Goal: Complete application form

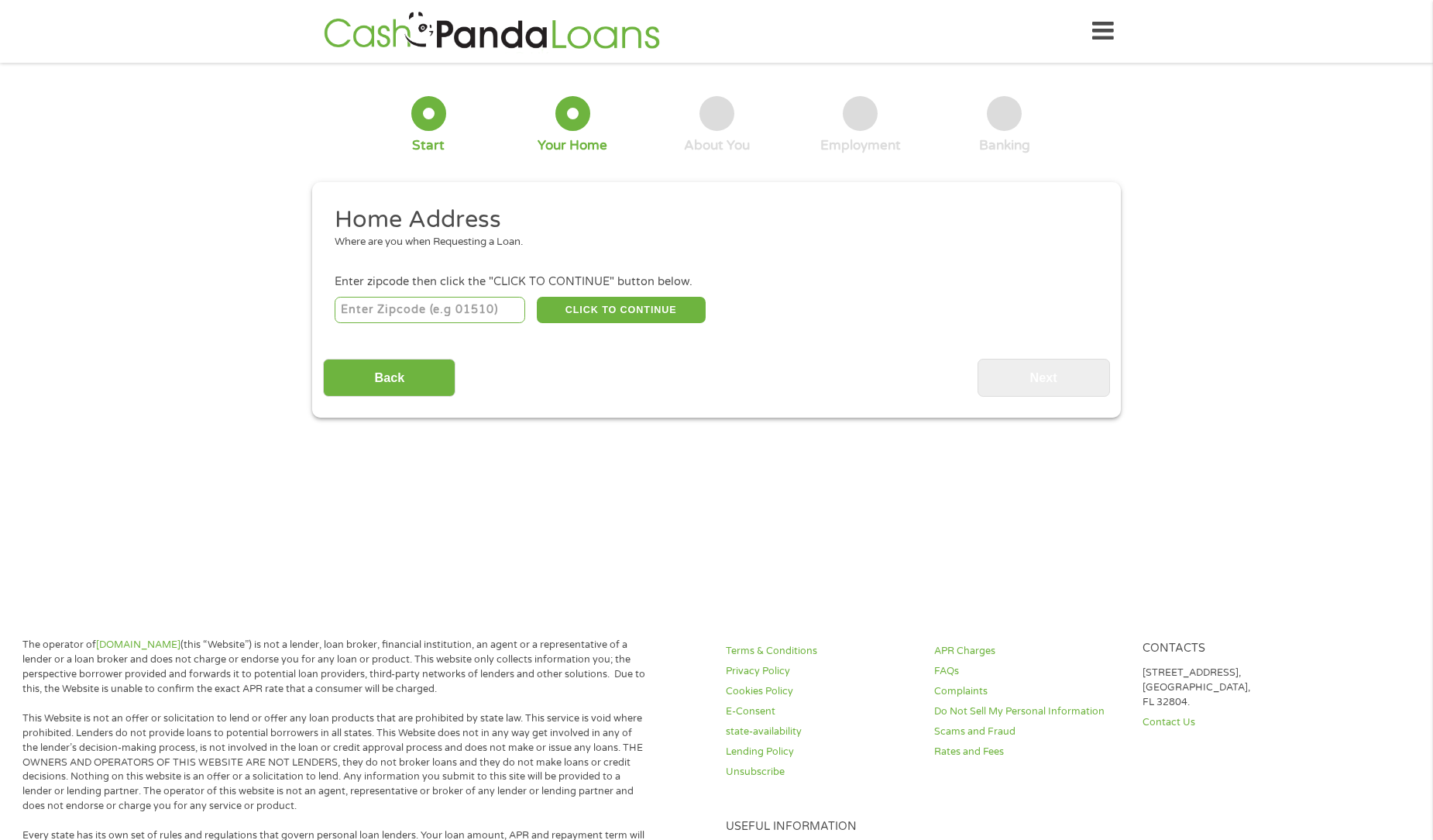
click at [449, 315] on input "number" at bounding box center [430, 310] width 191 height 27
type input "27839"
click at [687, 315] on button "CLICK TO CONTINUE" at bounding box center [621, 310] width 168 height 27
type input "27839"
type input "[GEOGRAPHIC_DATA]"
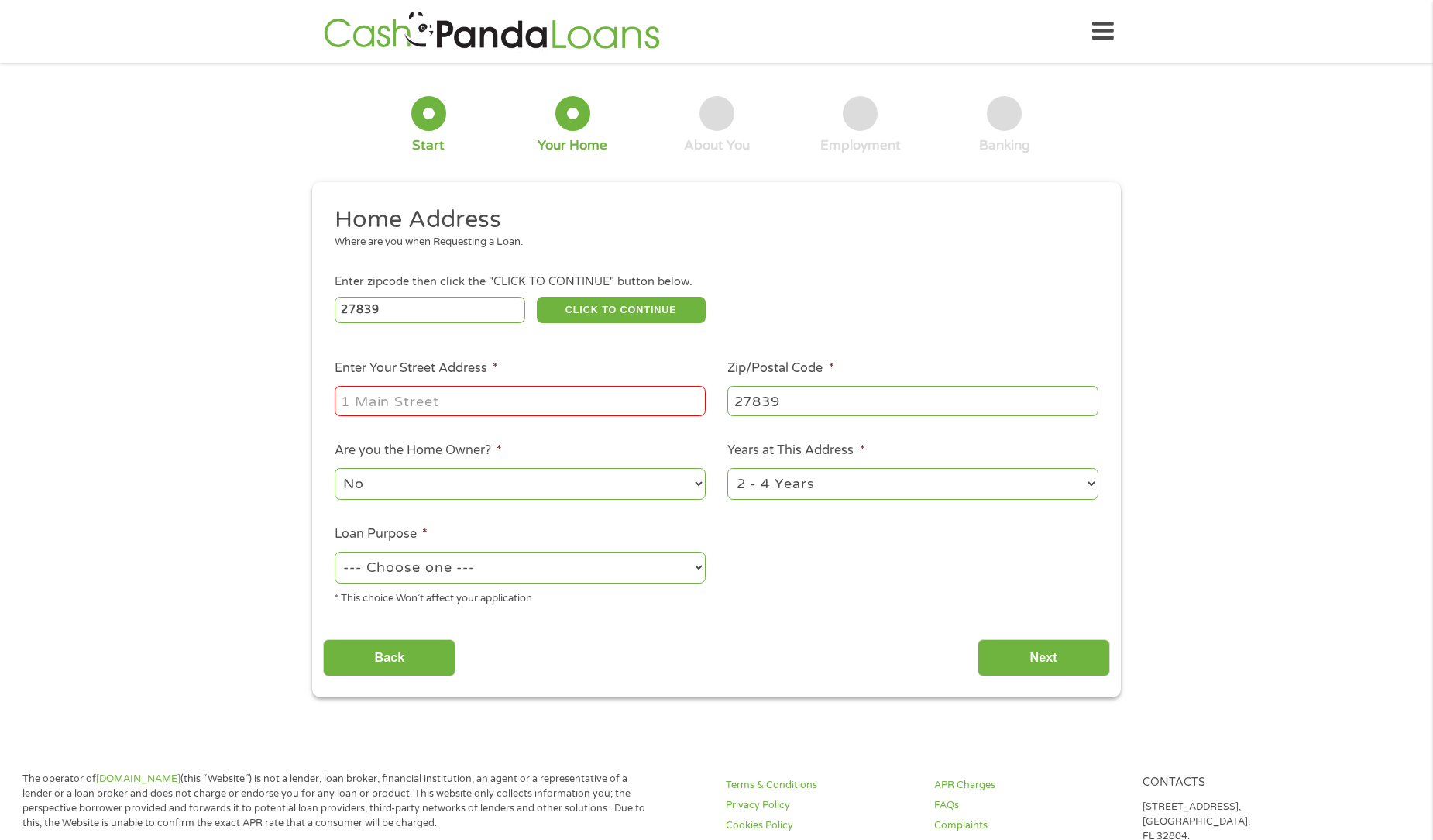
click at [538, 405] on input "Enter Your Street Address *" at bounding box center [520, 400] width 371 height 29
type input "[STREET_ADDRESS]"
click at [471, 504] on ul "Home Address Where are you when Requesting a Loan. Enter zipcode then click the…" at bounding box center [716, 411] width 787 height 414
click at [589, 490] on select "No Yes" at bounding box center [520, 484] width 371 height 32
click at [792, 546] on ul "Home Address Where are you when Requesting a Loan. Enter zipcode then click the…" at bounding box center [716, 411] width 787 height 414
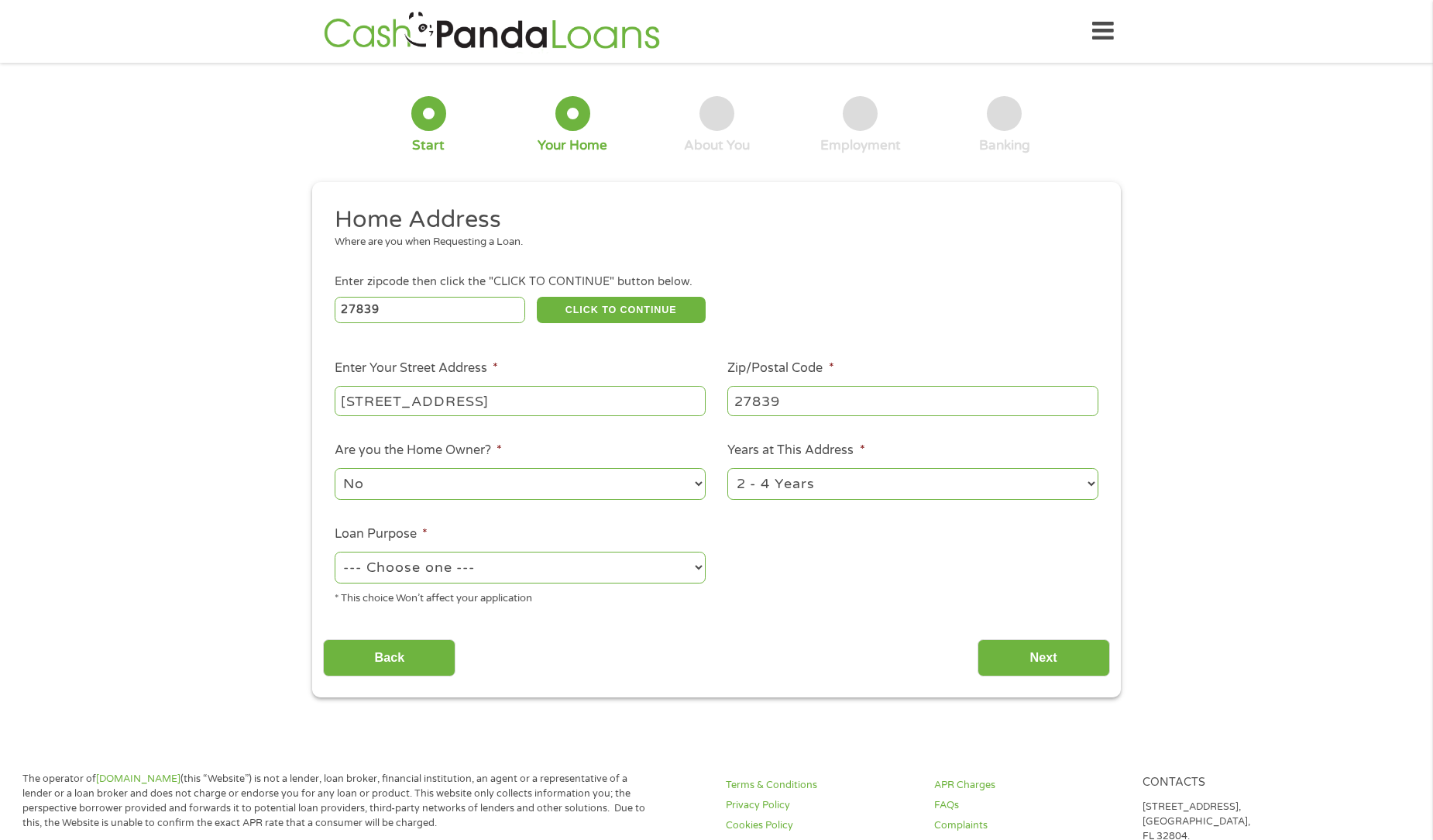
click at [571, 561] on select "--- Choose one --- Pay Bills Debt Consolidation Home Improvement Major Purchase…" at bounding box center [520, 567] width 371 height 32
select select "other"
click at [334, 551] on select "--- Choose one --- Pay Bills Debt Consolidation Home Improvement Major Purchase…" at bounding box center [520, 567] width 371 height 32
click at [1000, 500] on div "1 Year or less 1 - 2 Years 2 - 4 Years Over 4 Years" at bounding box center [913, 484] width 371 height 38
click at [1001, 494] on select "1 Year or less 1 - 2 Years 2 - 4 Years Over 4 Years" at bounding box center [913, 484] width 371 height 32
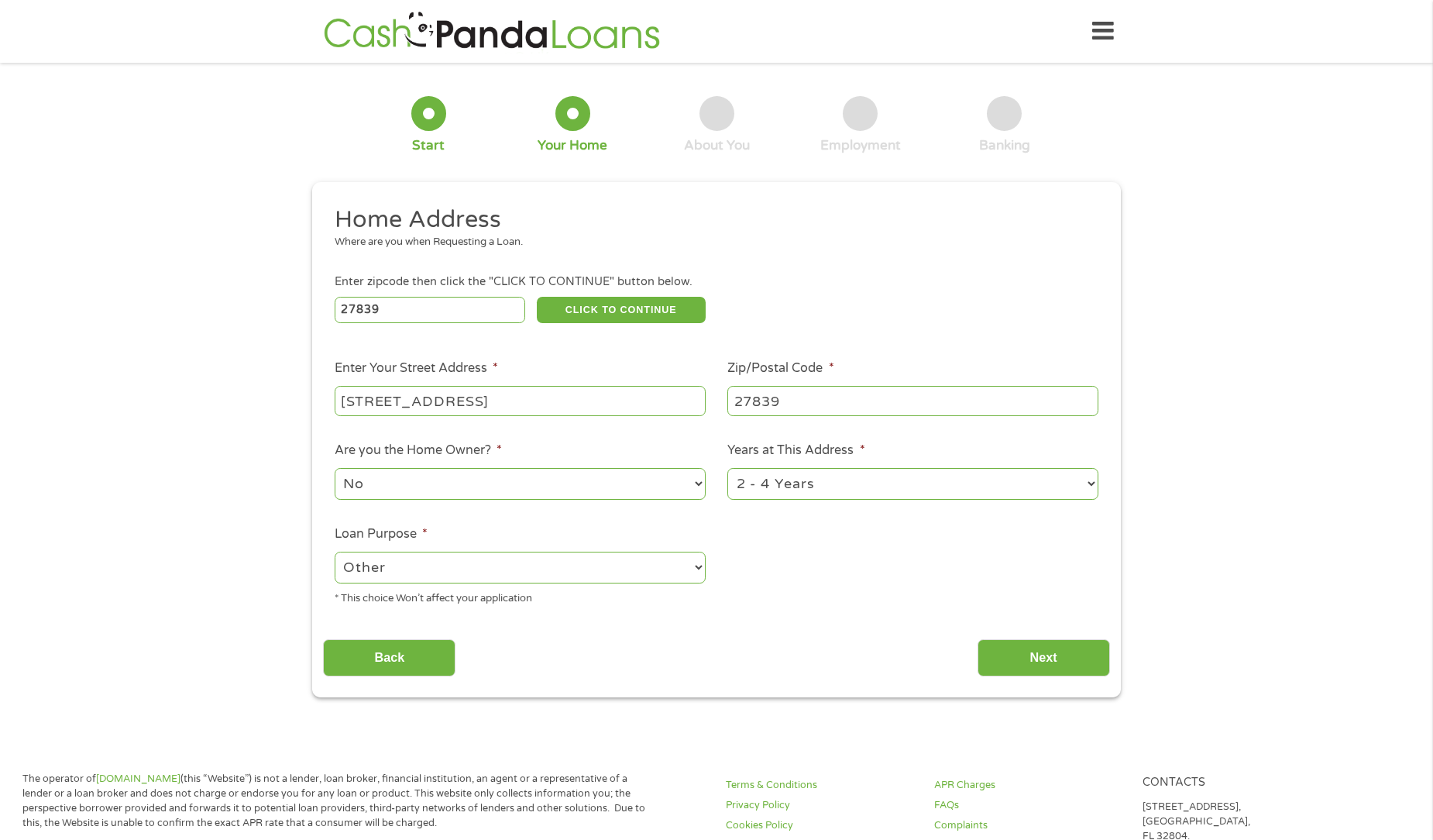
select select "60months"
click at [727, 468] on select "1 Year or less 1 - 2 Years 2 - 4 Years Over 4 Years" at bounding box center [913, 484] width 371 height 32
click at [1001, 662] on input "Next" at bounding box center [1043, 658] width 133 height 38
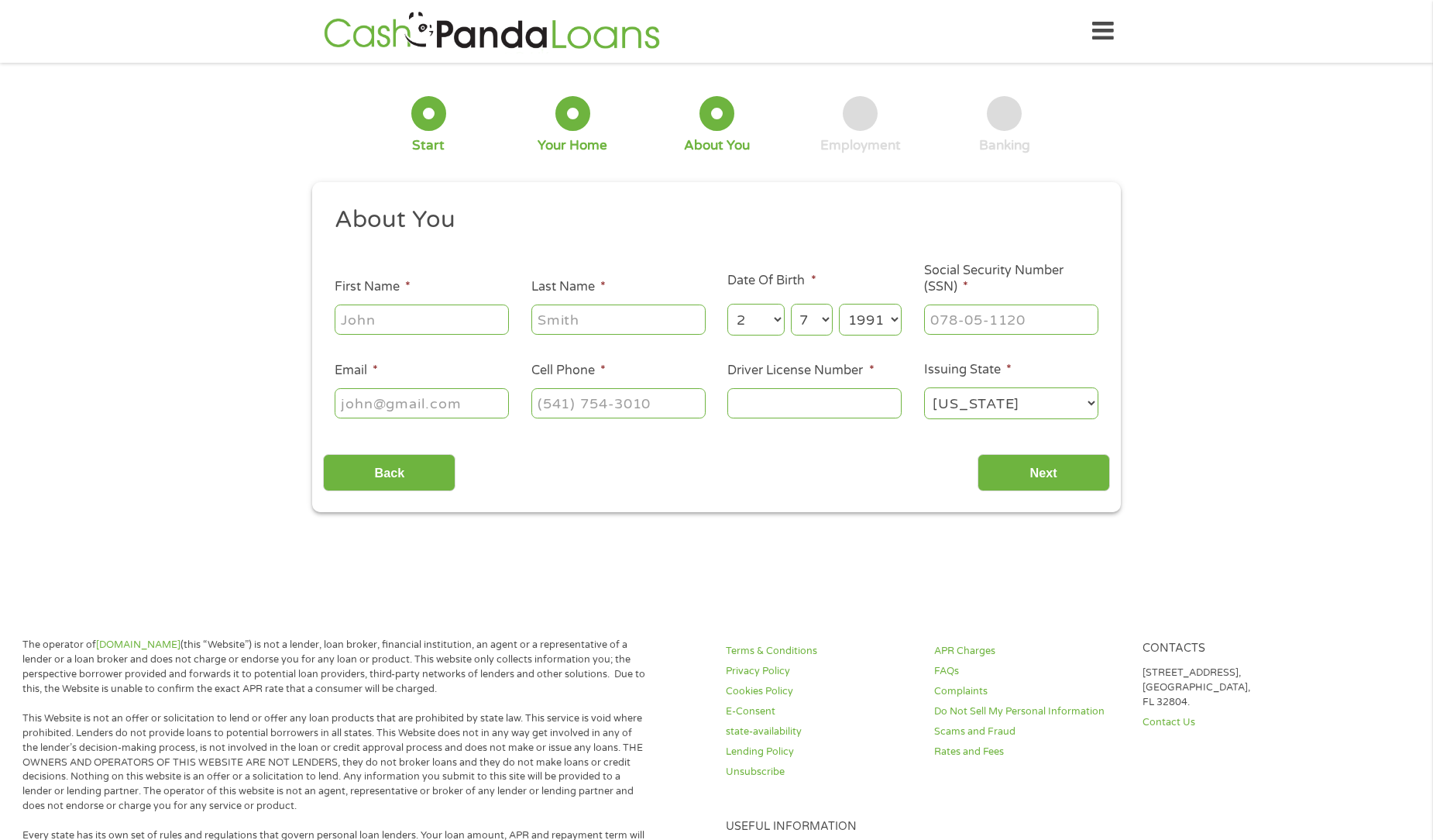
click at [441, 310] on input "First Name *" at bounding box center [421, 319] width 174 height 29
type input "[PERSON_NAME]"
type input "[EMAIL_ADDRESS][DOMAIN_NAME]"
type input "[PHONE_NUMBER]"
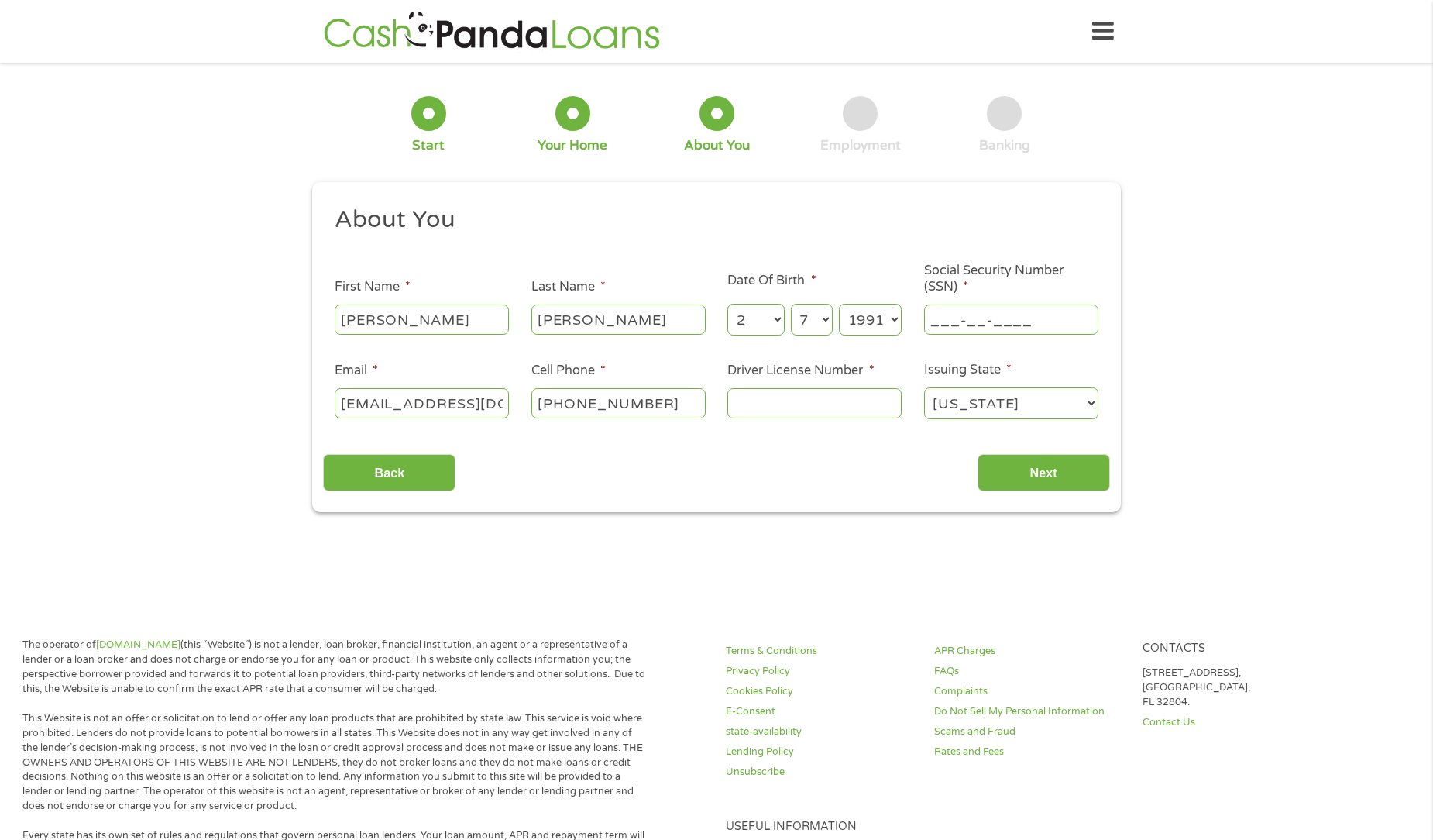
click at [933, 321] on input "___-__-____" at bounding box center [1011, 319] width 174 height 29
type input "594-08-2289"
click at [784, 406] on input "Driver License Number *" at bounding box center [814, 402] width 174 height 29
type input "9"
type input "000043467034"
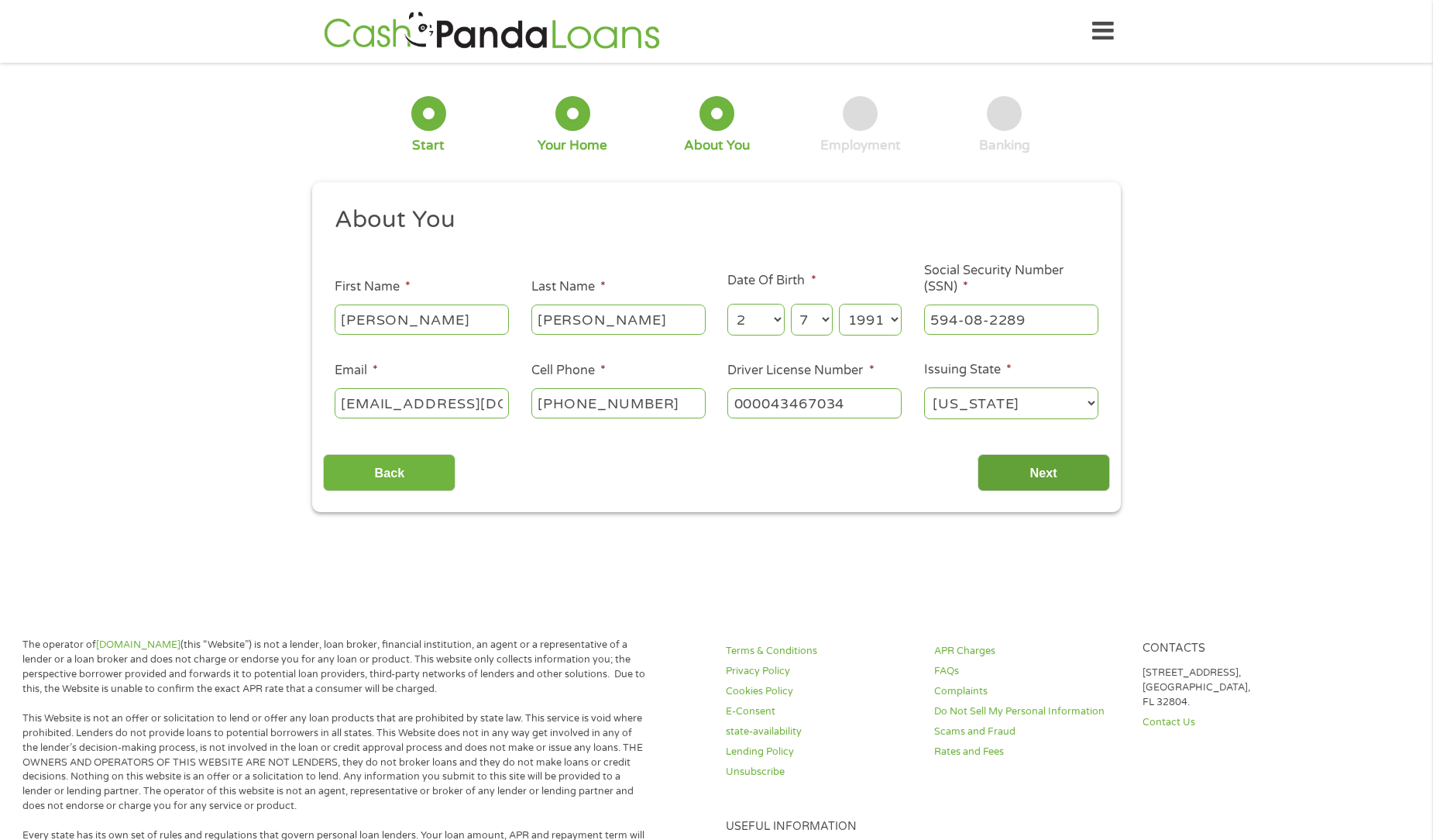
click at [1092, 467] on input "Next" at bounding box center [1043, 473] width 133 height 38
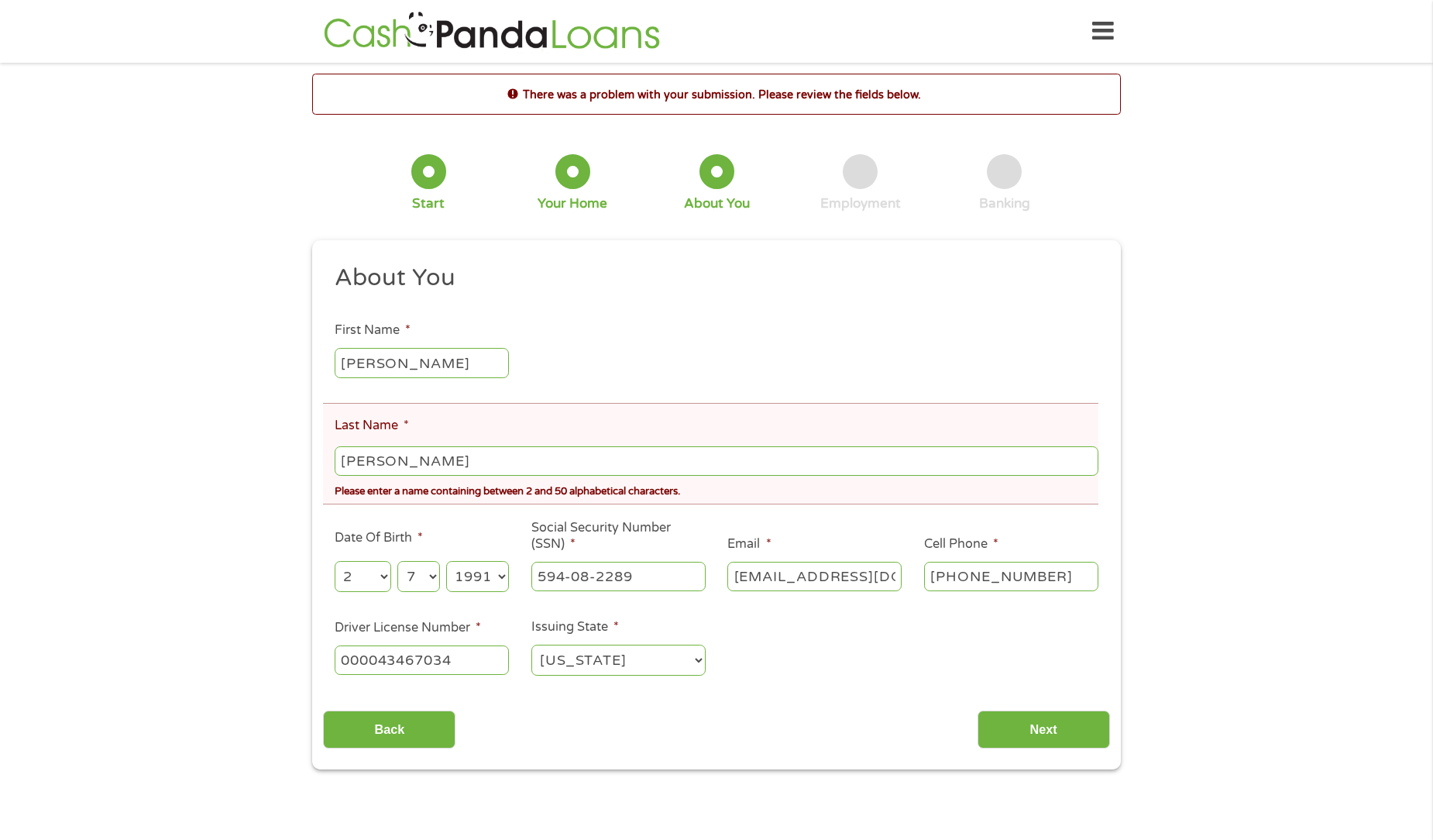
drag, startPoint x: 475, startPoint y: 455, endPoint x: 344, endPoint y: 465, distance: 131.4
click at [344, 465] on input "[PERSON_NAME]" at bounding box center [716, 460] width 764 height 29
type input "j"
type input "[PERSON_NAME]"
click at [1024, 743] on input "Next" at bounding box center [1043, 730] width 133 height 38
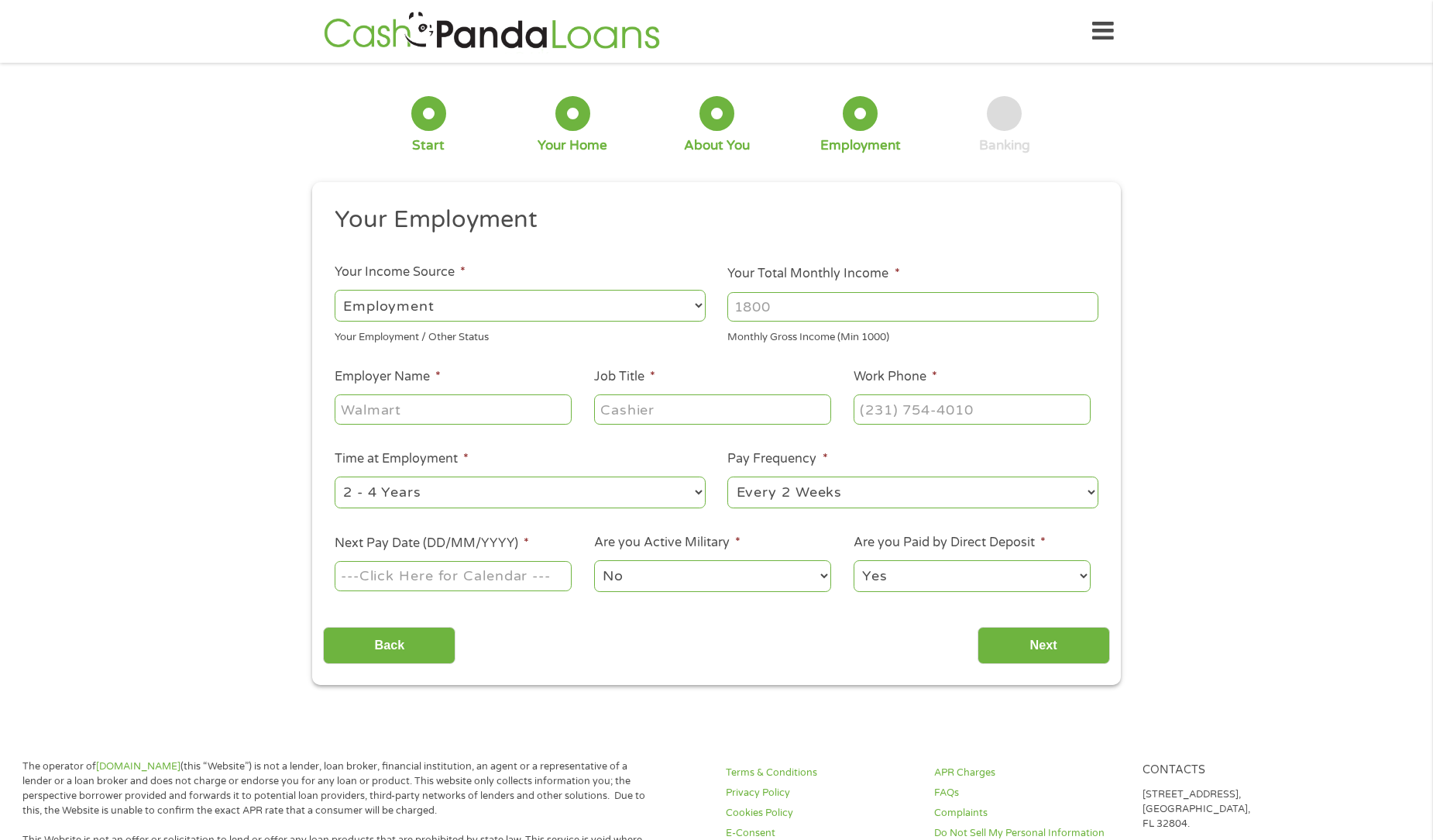
click at [775, 310] on input "Your Total Monthly Income *" at bounding box center [913, 306] width 371 height 29
type input "4500"
click at [917, 573] on select "Yes No" at bounding box center [973, 576] width 237 height 32
click at [854, 561] on select "Yes No" at bounding box center [973, 576] width 237 height 32
click at [523, 585] on input "Next Pay Date (DD/MM/YYYY) *" at bounding box center [453, 575] width 237 height 29
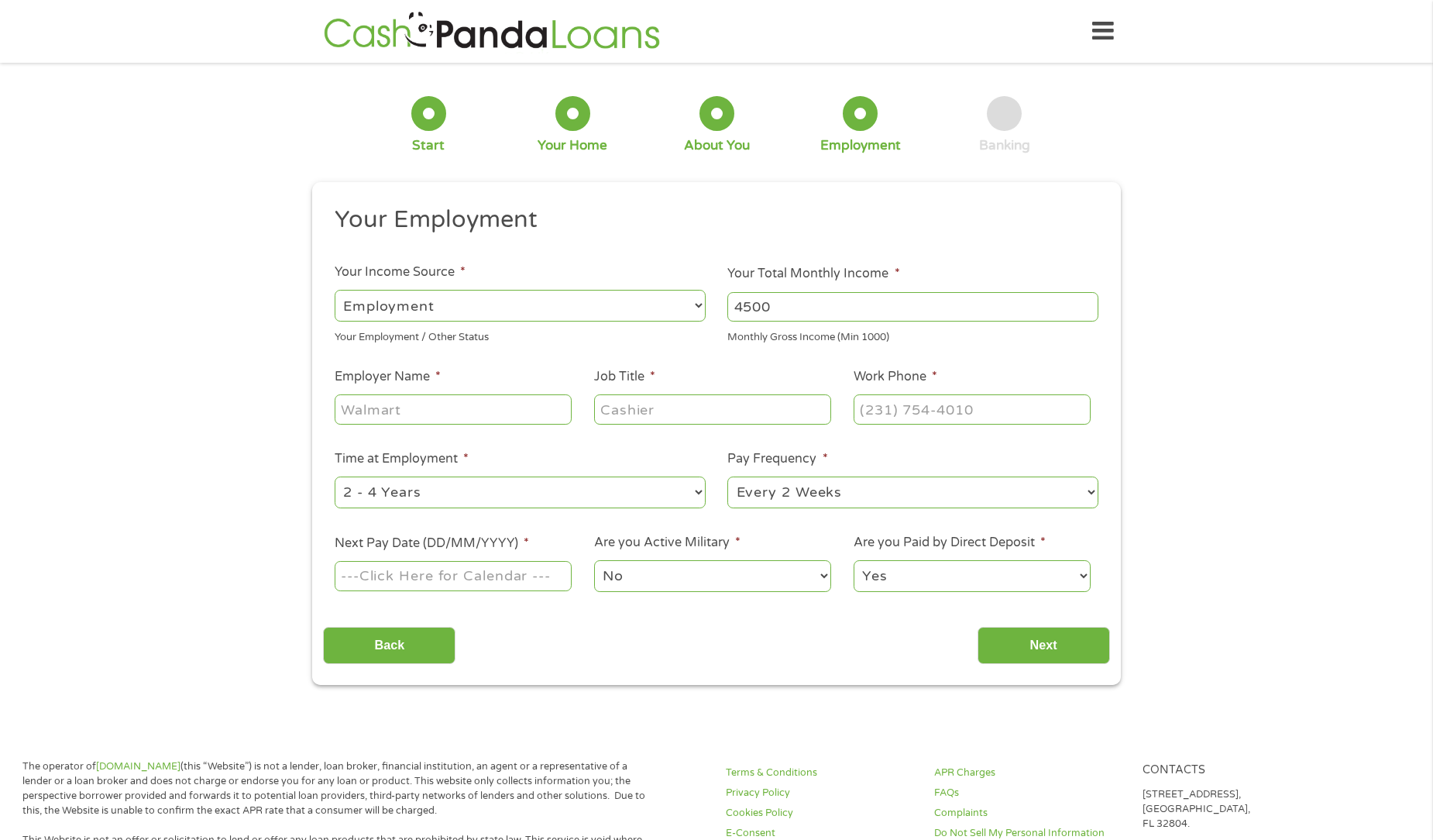
click at [602, 626] on div "Back Next" at bounding box center [716, 639] width 787 height 49
click at [480, 419] on input "Employer Name *" at bounding box center [453, 409] width 237 height 29
click at [656, 415] on input "Job Title *" at bounding box center [712, 409] width 237 height 29
click at [450, 415] on input "Employer Name *" at bounding box center [453, 409] width 237 height 29
click at [691, 412] on input "Patrol" at bounding box center [712, 409] width 237 height 29
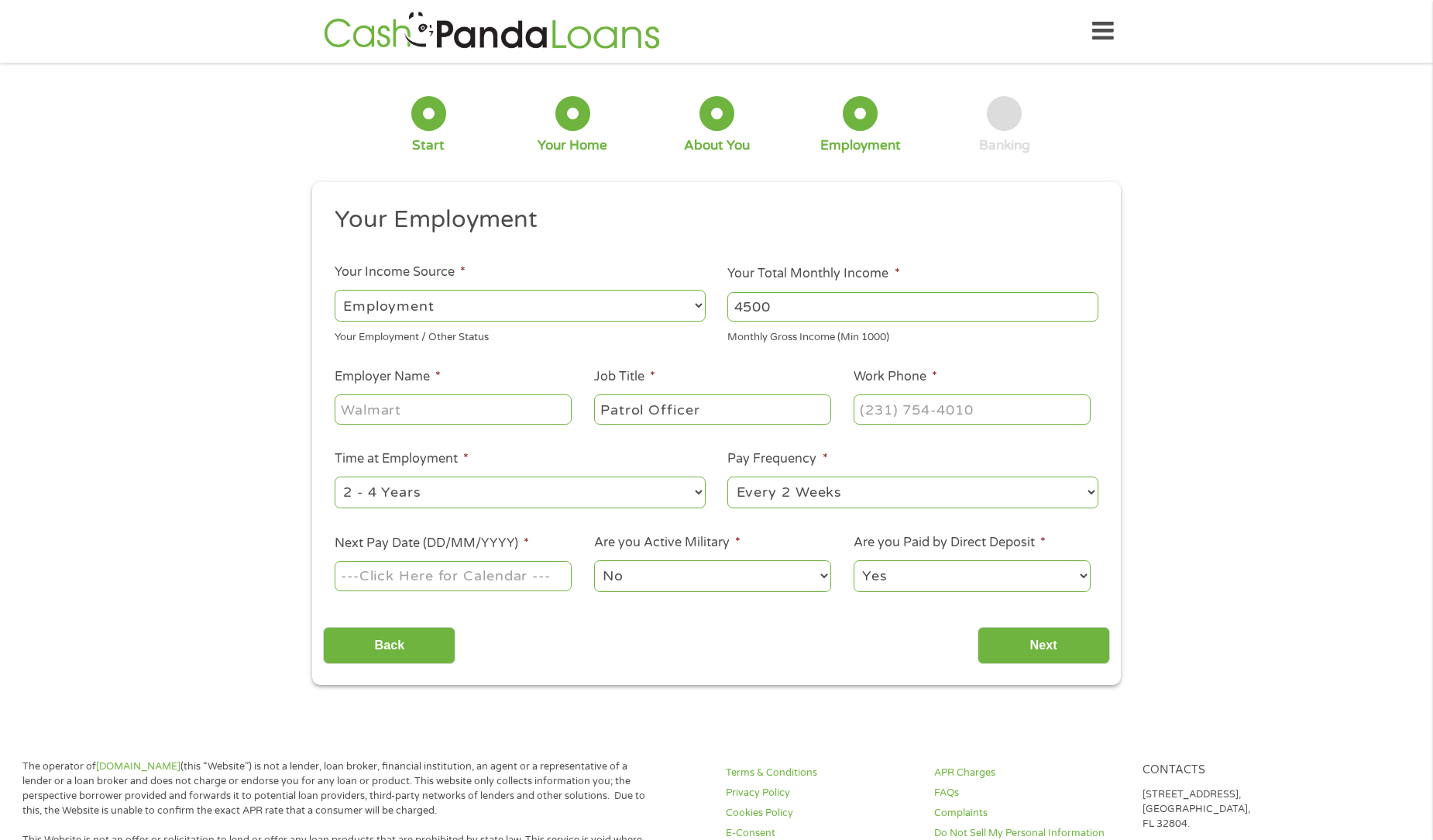
type input "Patrol Officer"
click at [473, 397] on input "Employer Name *" at bounding box center [453, 409] width 237 height 29
type input "Alpha Patrol"
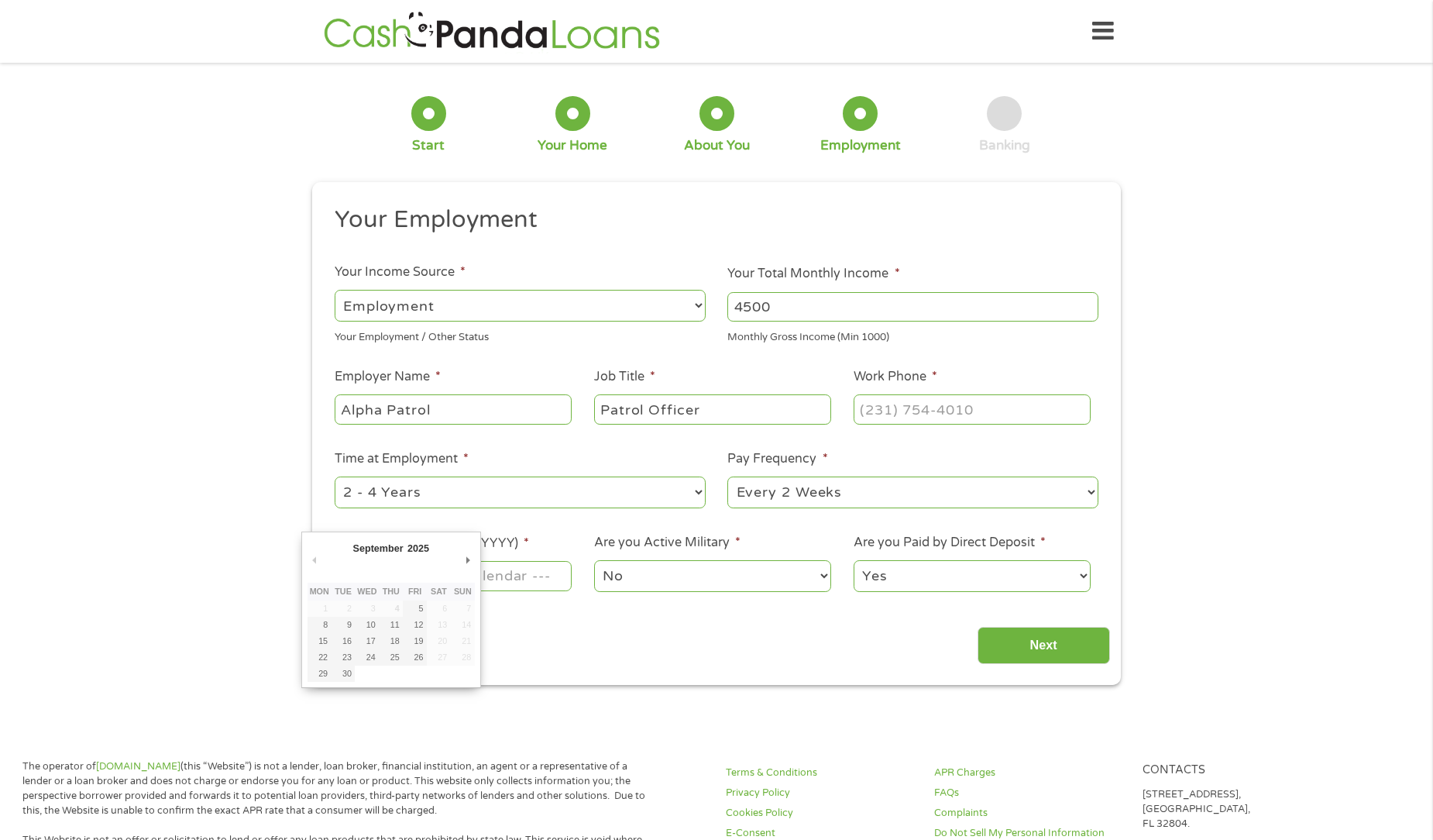
click at [528, 577] on input "Next Pay Date (DD/MM/YYYY) *" at bounding box center [453, 575] width 237 height 29
click at [511, 581] on input "[DATE]" at bounding box center [453, 575] width 237 height 29
type input "[DATE]"
click at [879, 410] on input "(___) ___-____" at bounding box center [973, 409] width 237 height 29
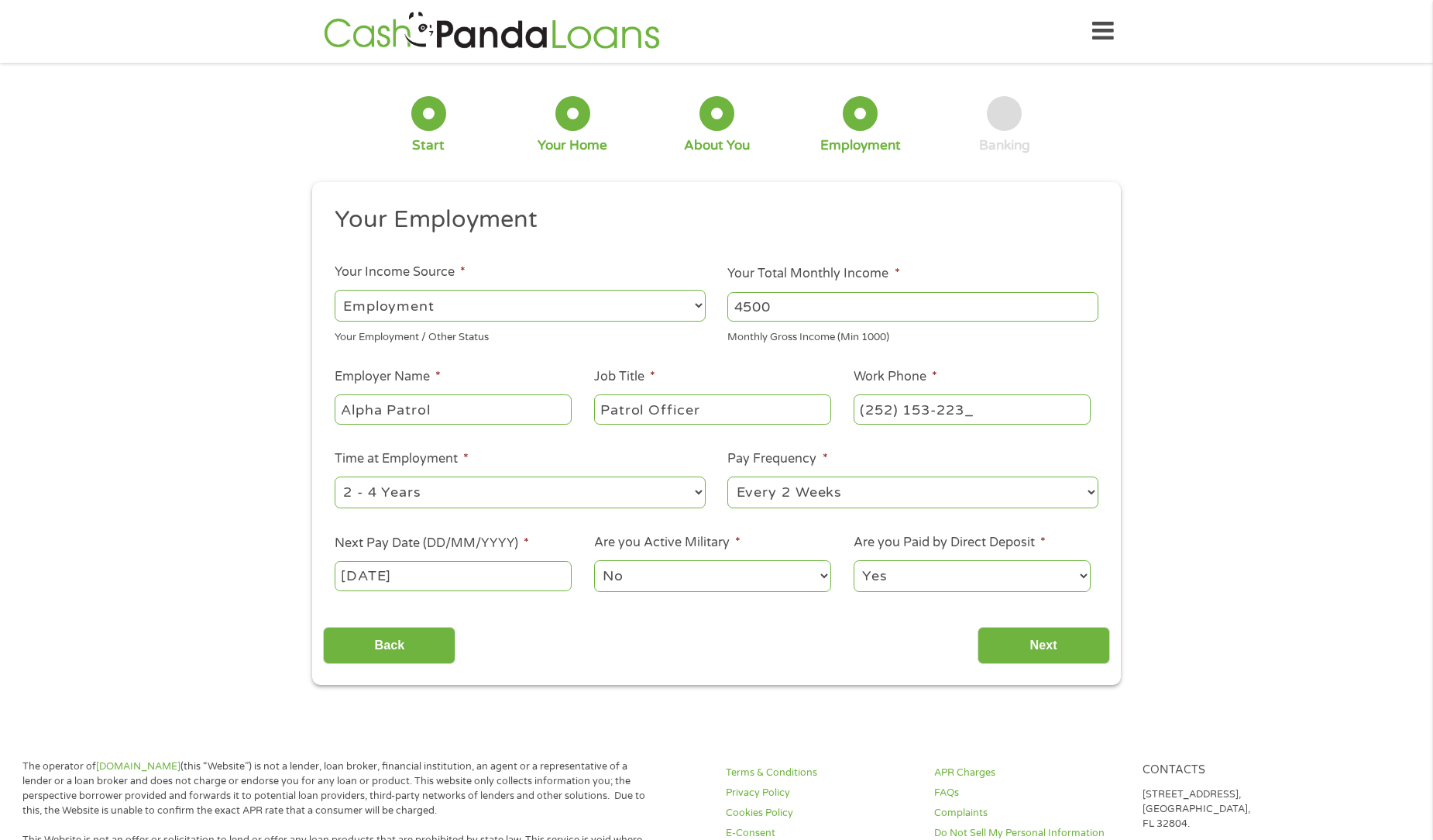
type input "(252) 153-2234"
click at [1083, 646] on input "Next" at bounding box center [1043, 646] width 133 height 38
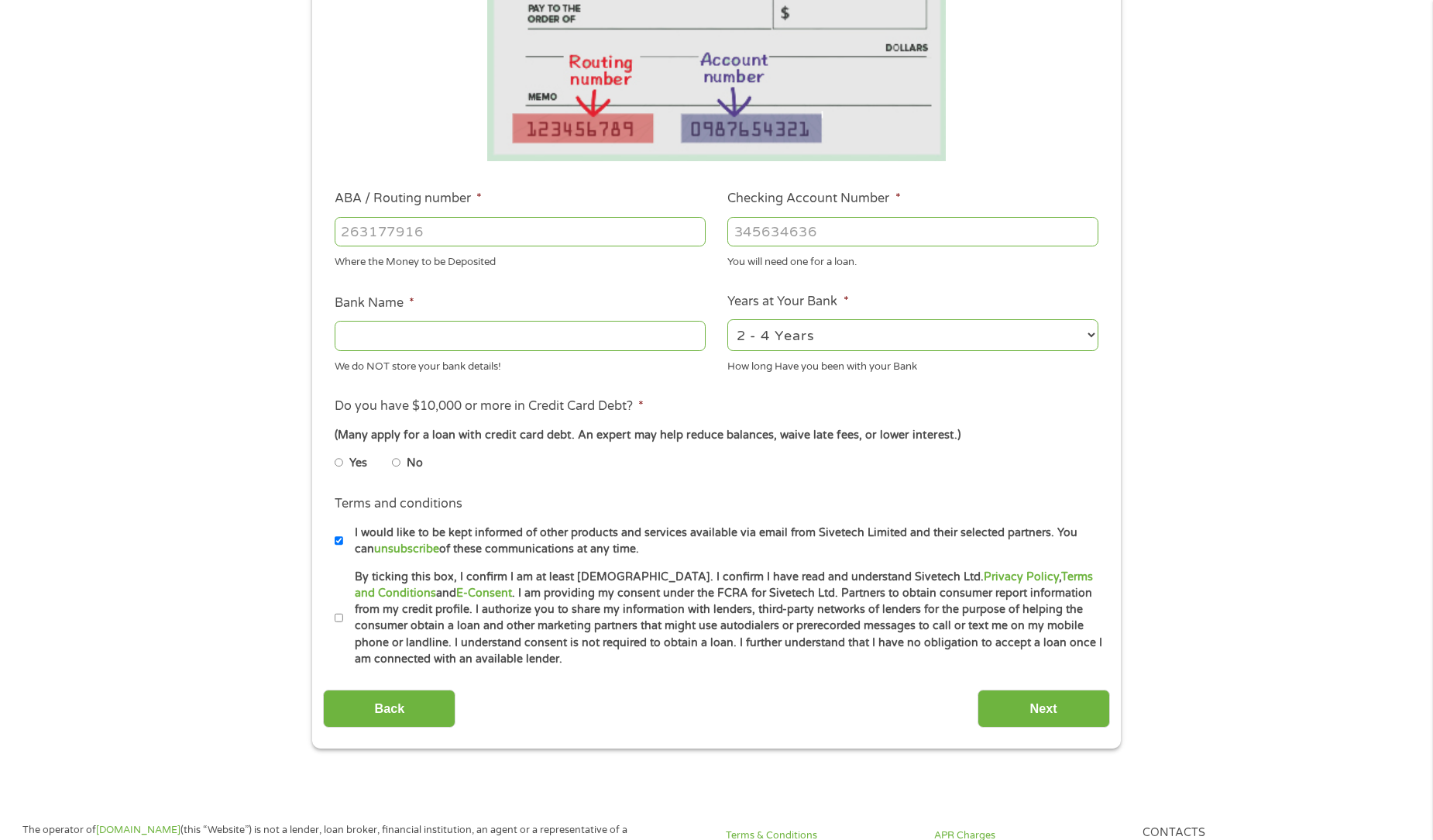
scroll to position [310, 0]
click at [400, 465] on input "No" at bounding box center [396, 461] width 9 height 25
radio input "true"
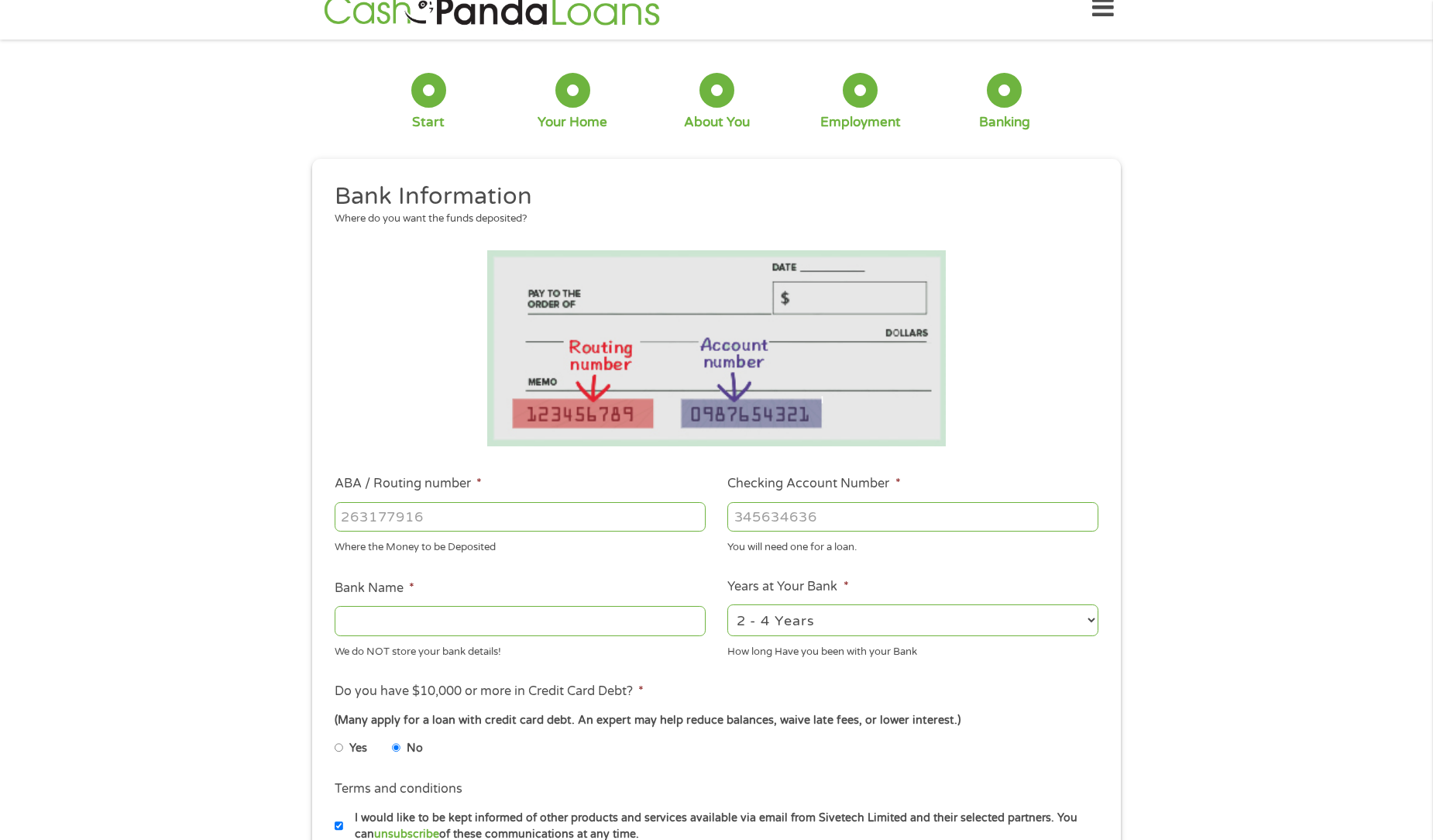
scroll to position [0, 0]
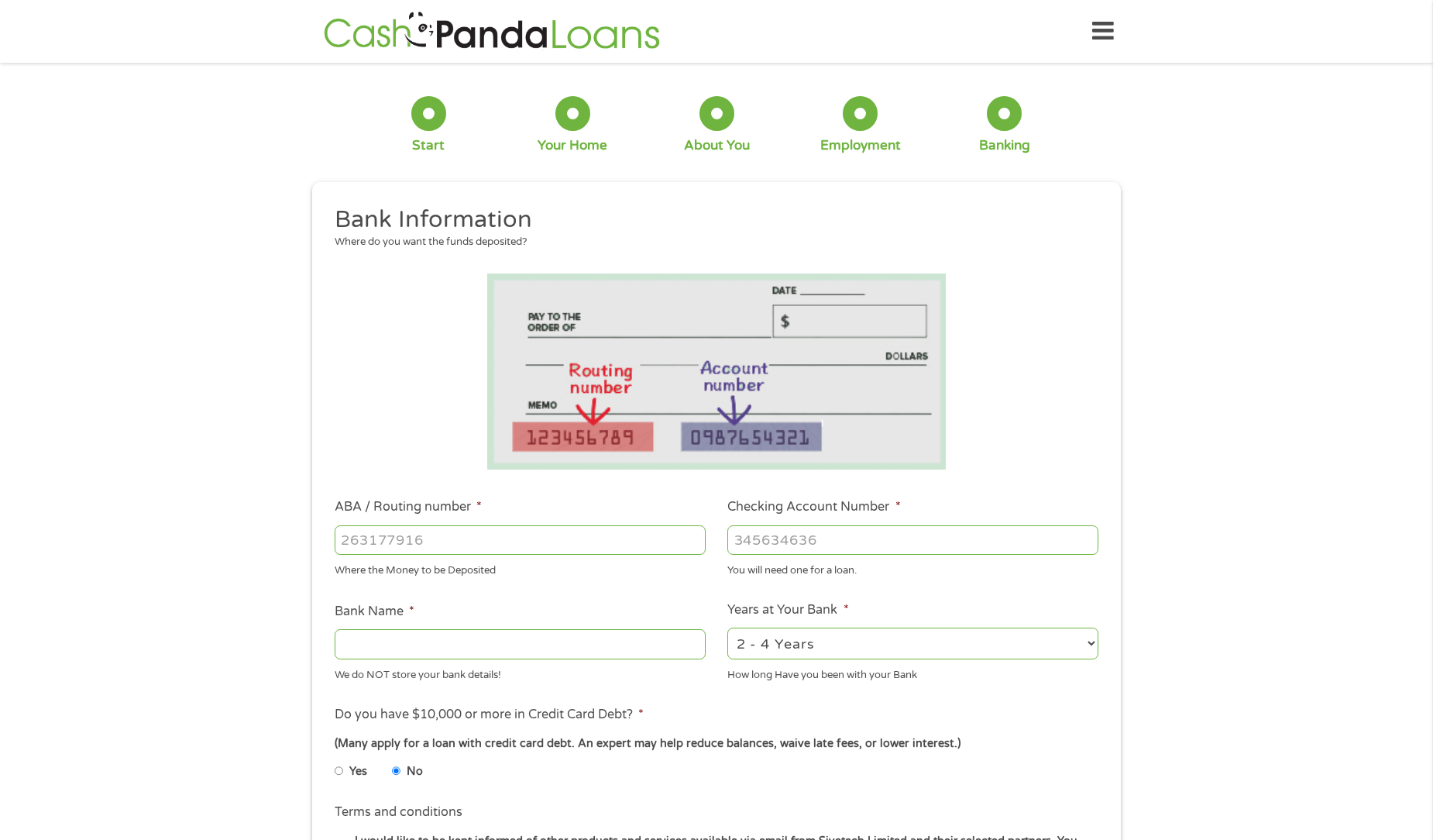
click at [1104, 18] on icon at bounding box center [1104, 32] width 22 height 38
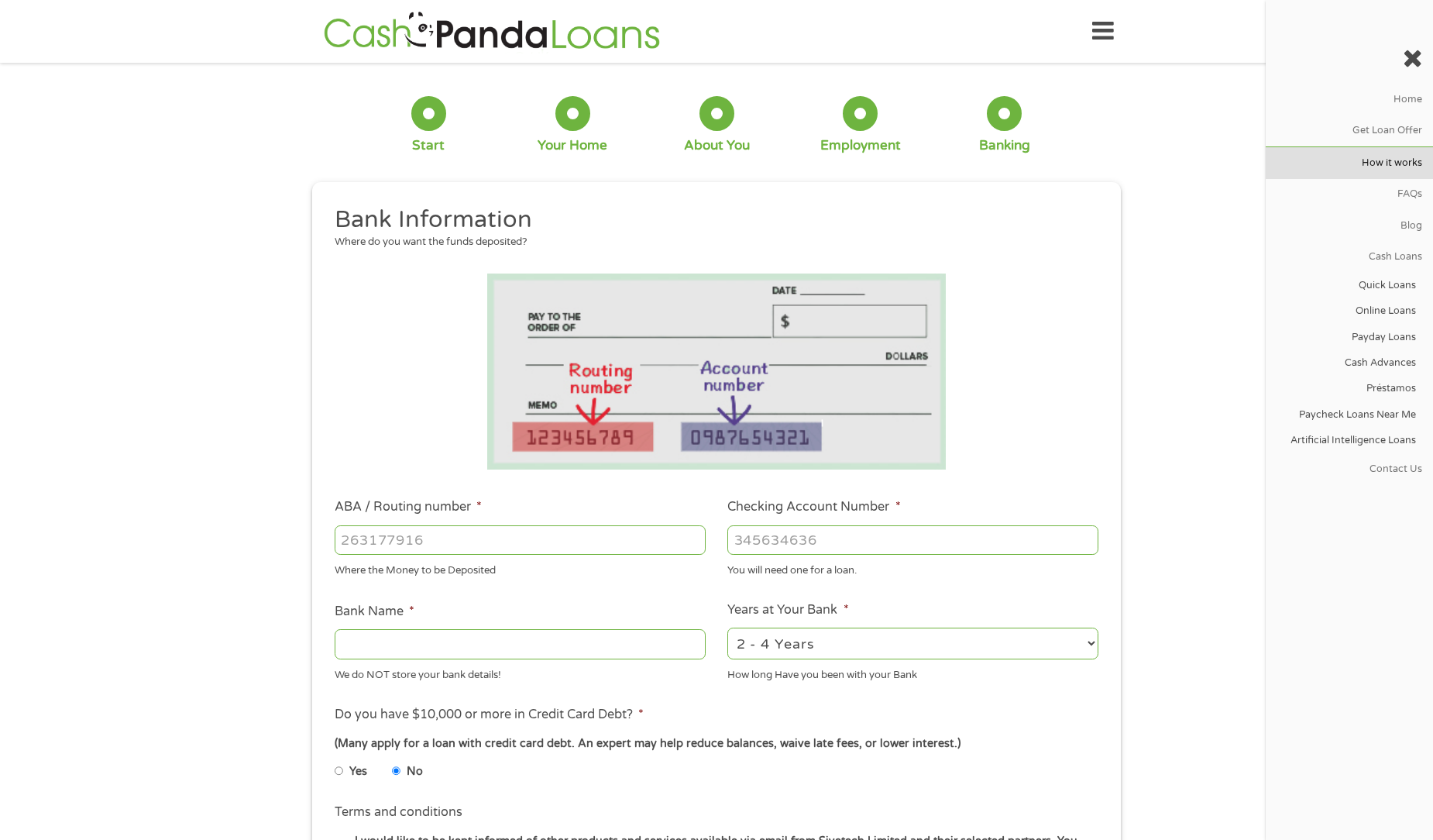
click at [1378, 163] on link "How it works" at bounding box center [1350, 162] width 168 height 31
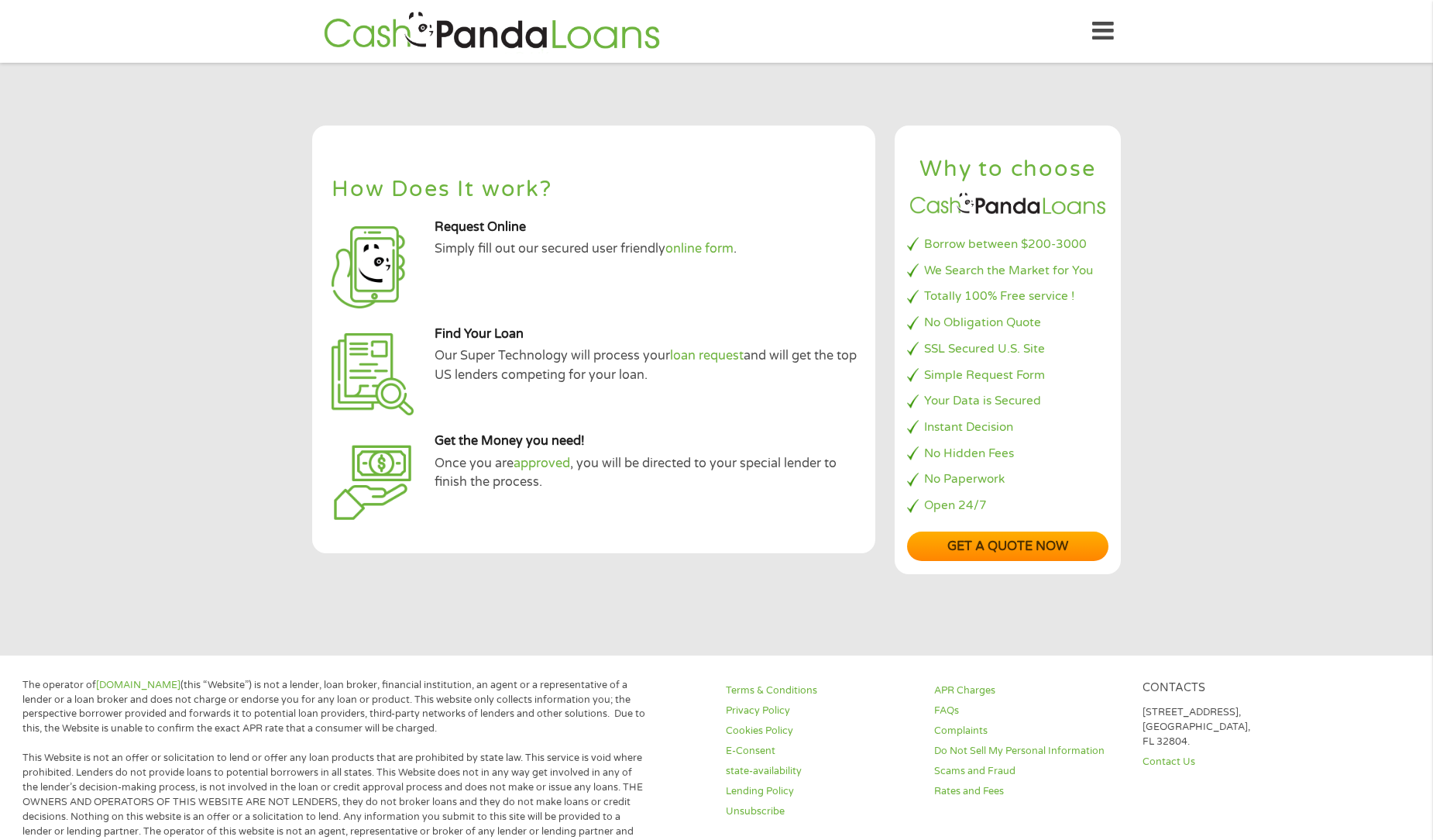
click at [533, 0] on header "Home Get Loan Offer How it works FAQs Blog Cash Loans Quick Loans Online Loans …" at bounding box center [716, 31] width 1433 height 63
